Goal: Find specific page/section: Find specific page/section

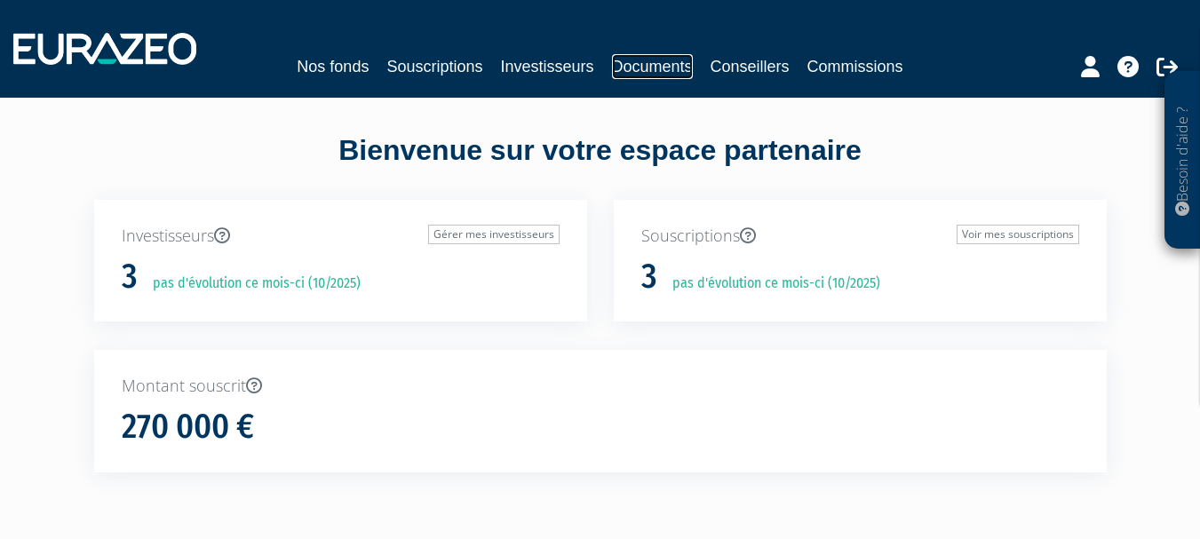
click at [657, 67] on link "Documents" at bounding box center [652, 66] width 81 height 25
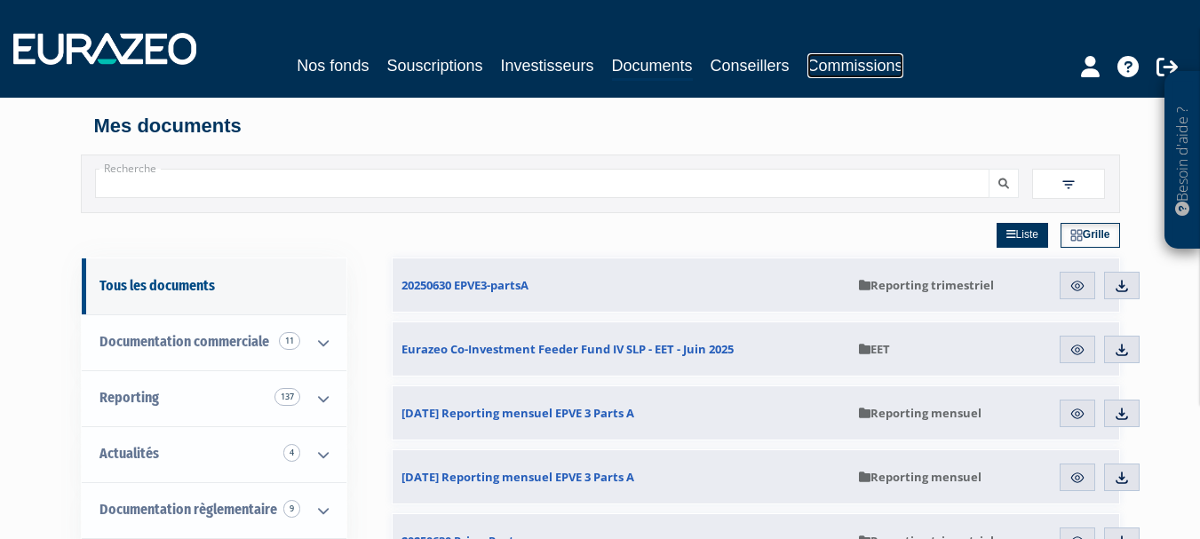
click at [888, 63] on link "Commissions" at bounding box center [855, 65] width 96 height 25
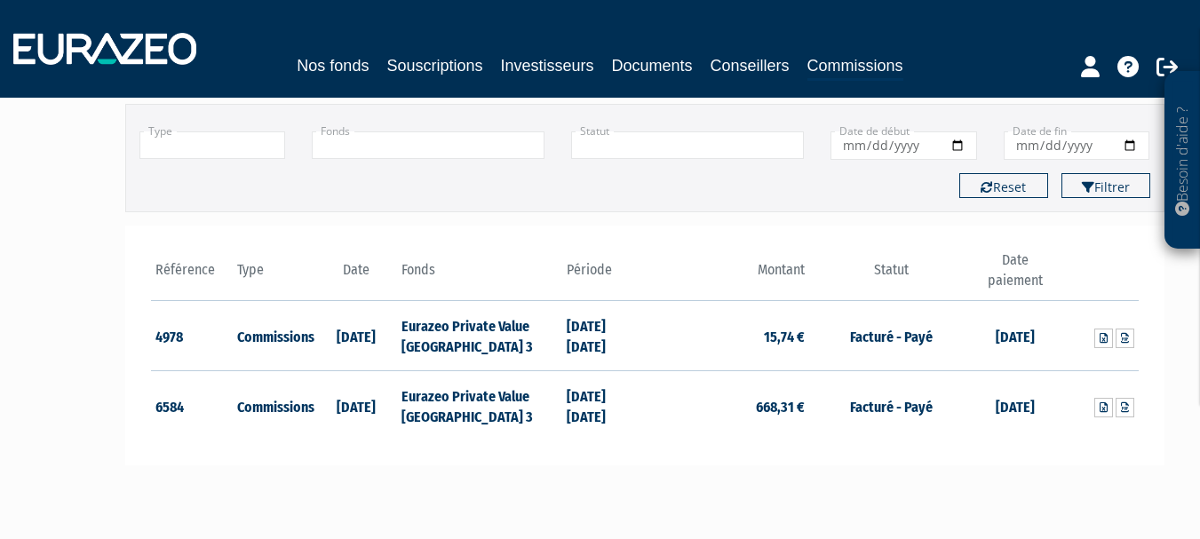
scroll to position [178, 0]
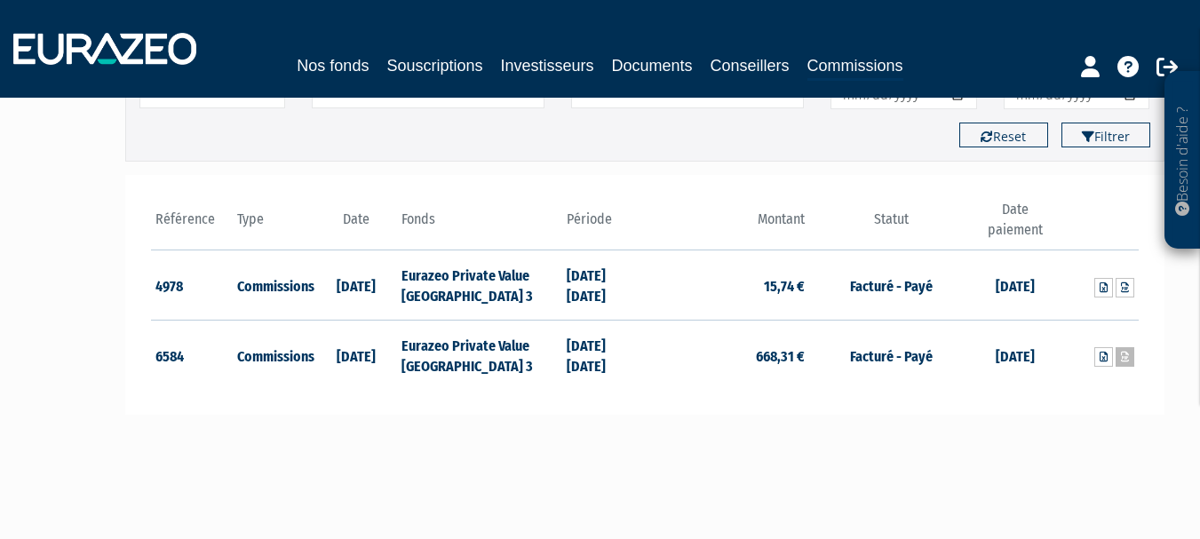
click at [1127, 359] on icon at bounding box center [1125, 357] width 8 height 11
click at [1131, 290] on link at bounding box center [1125, 288] width 19 height 20
click at [834, 67] on link "Commissions" at bounding box center [855, 67] width 96 height 28
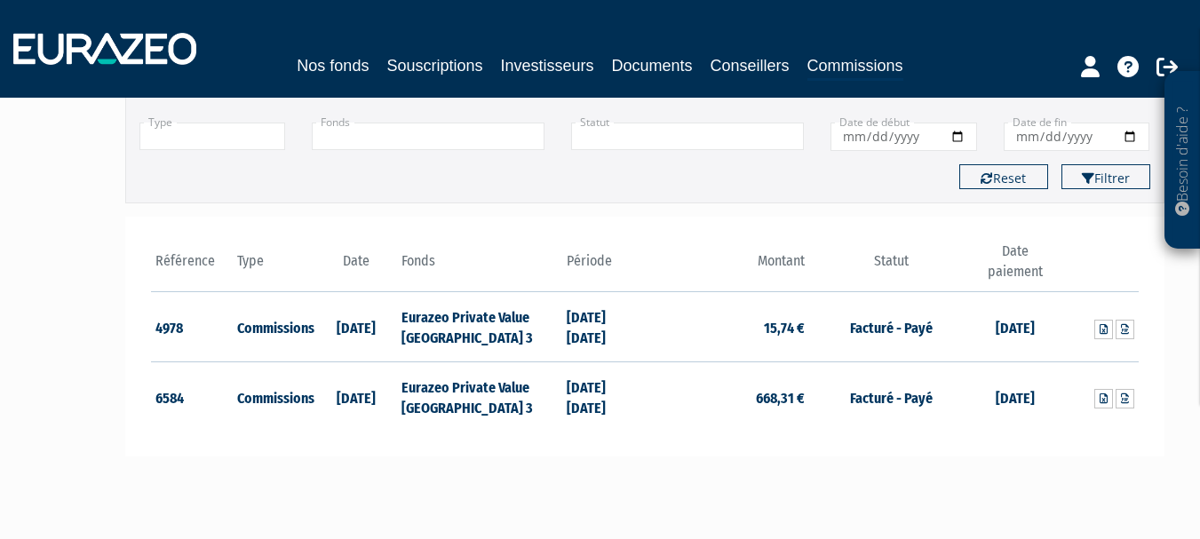
scroll to position [178, 0]
